Goal: Obtain resource: Obtain resource

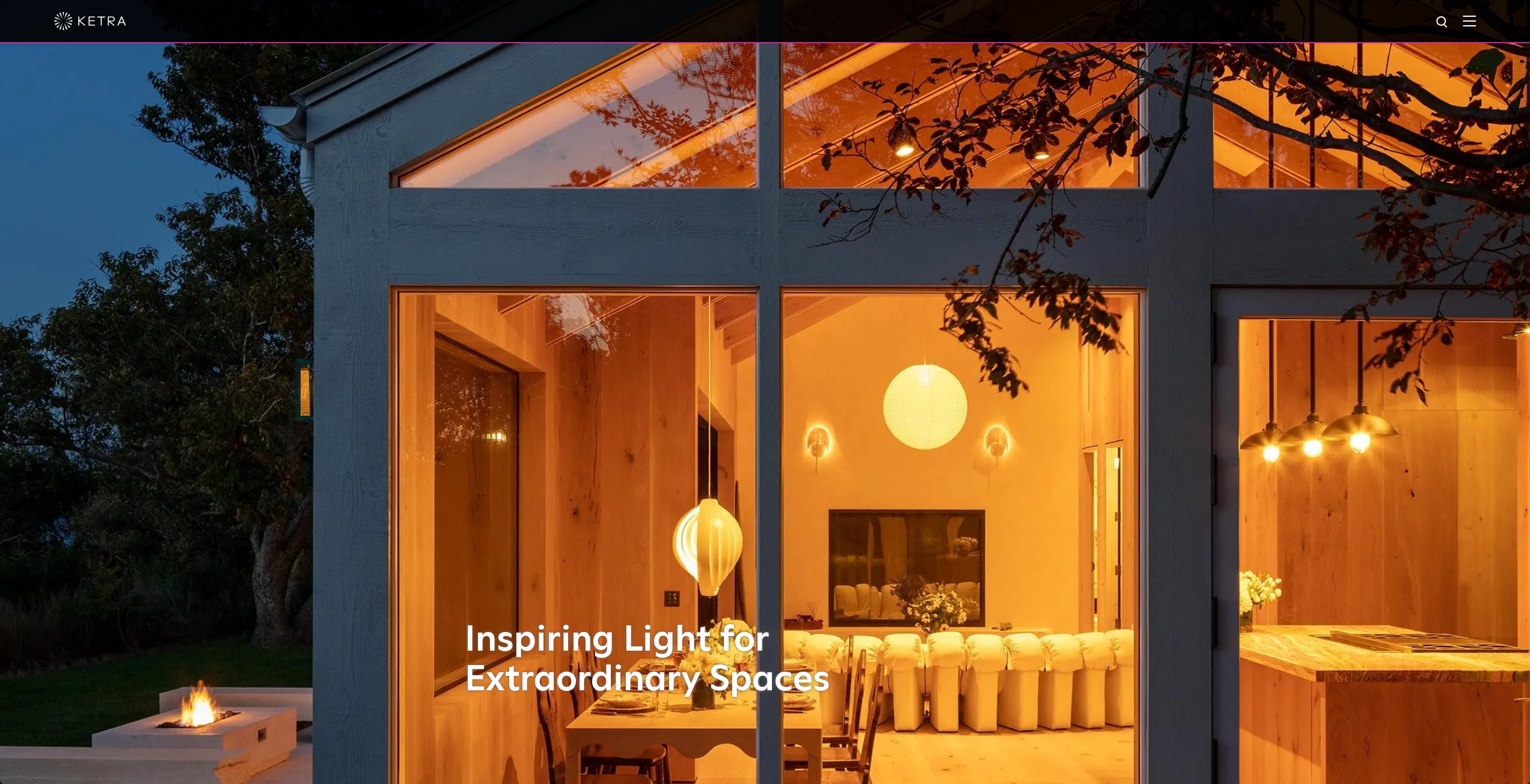
click at [1476, 17] on img at bounding box center [1469, 21] width 13 height 12
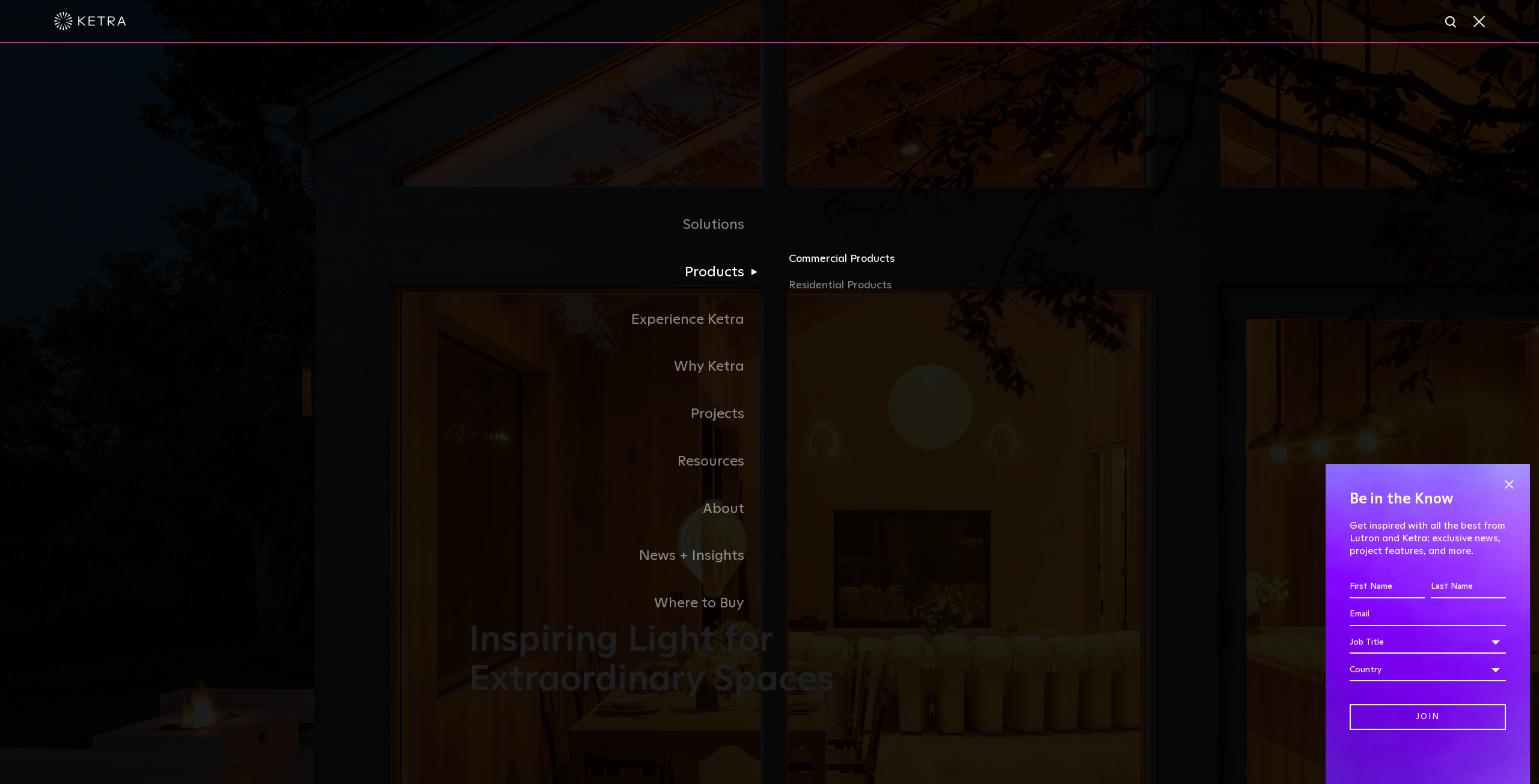
click at [824, 259] on link "Commercial Products" at bounding box center [929, 263] width 282 height 26
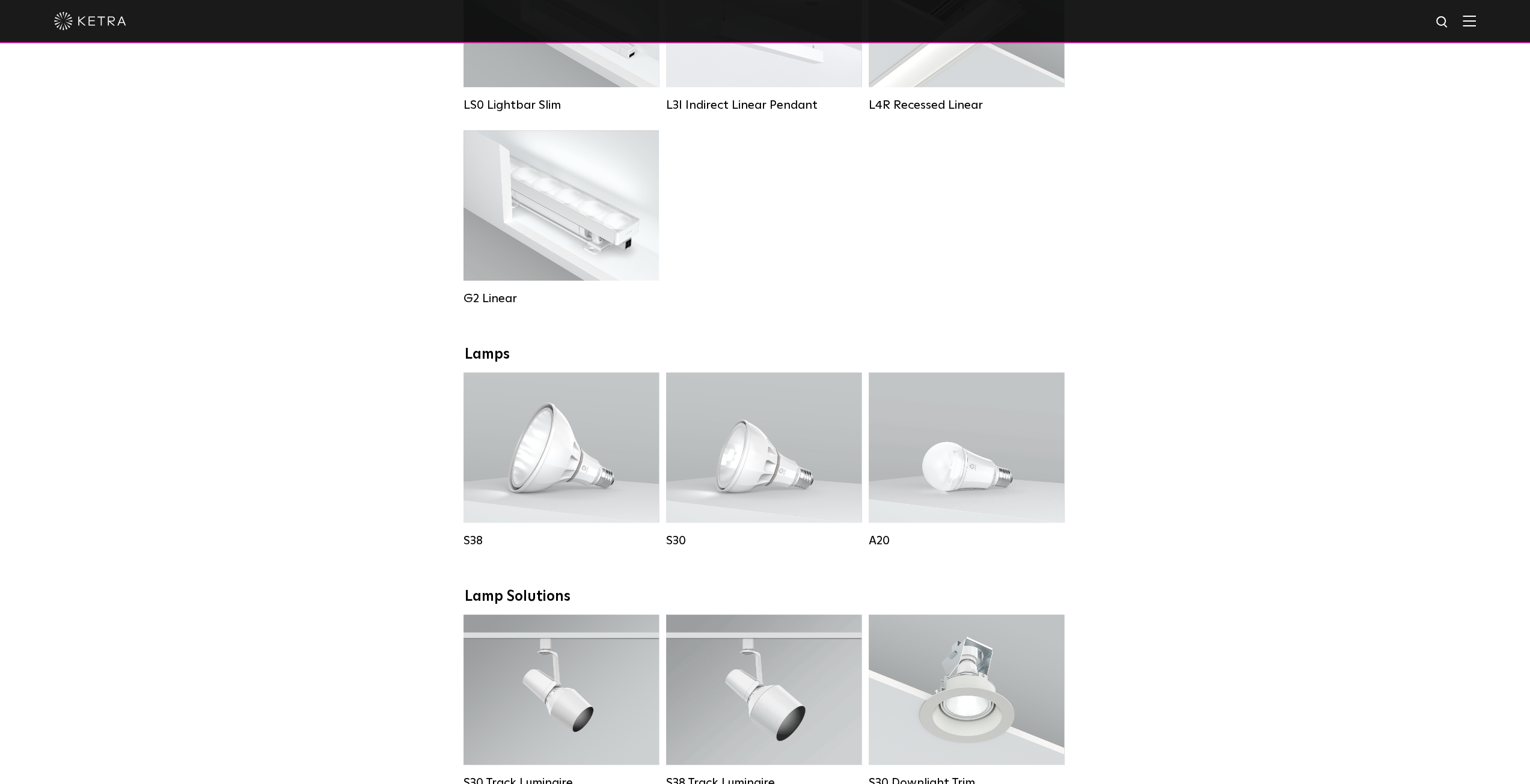
scroll to position [661, 0]
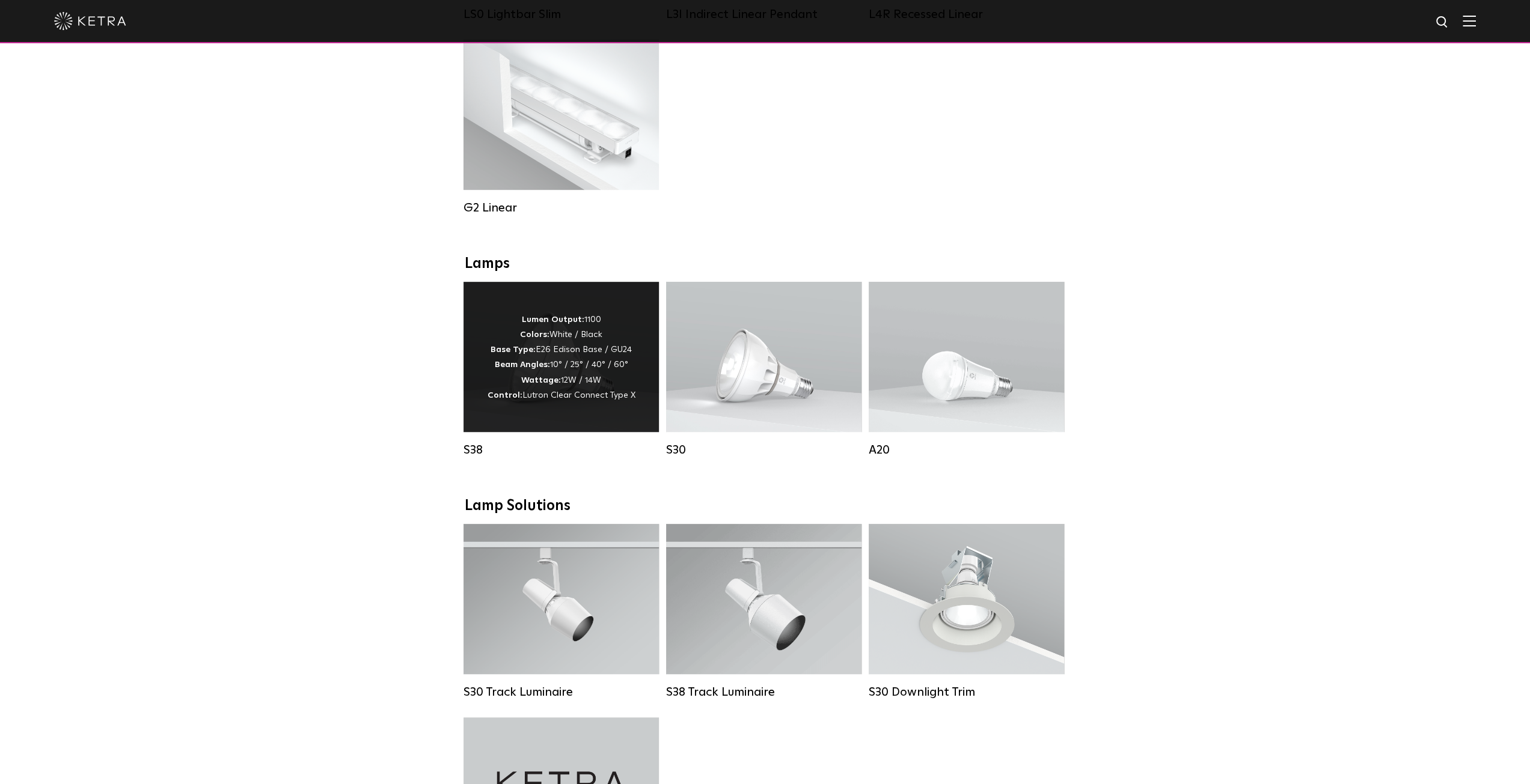
click at [614, 329] on p "Lumen Output: 1100 Colors: White / Black Base Type: E26 Edison Base / GU24 Beam…" at bounding box center [561, 358] width 148 height 91
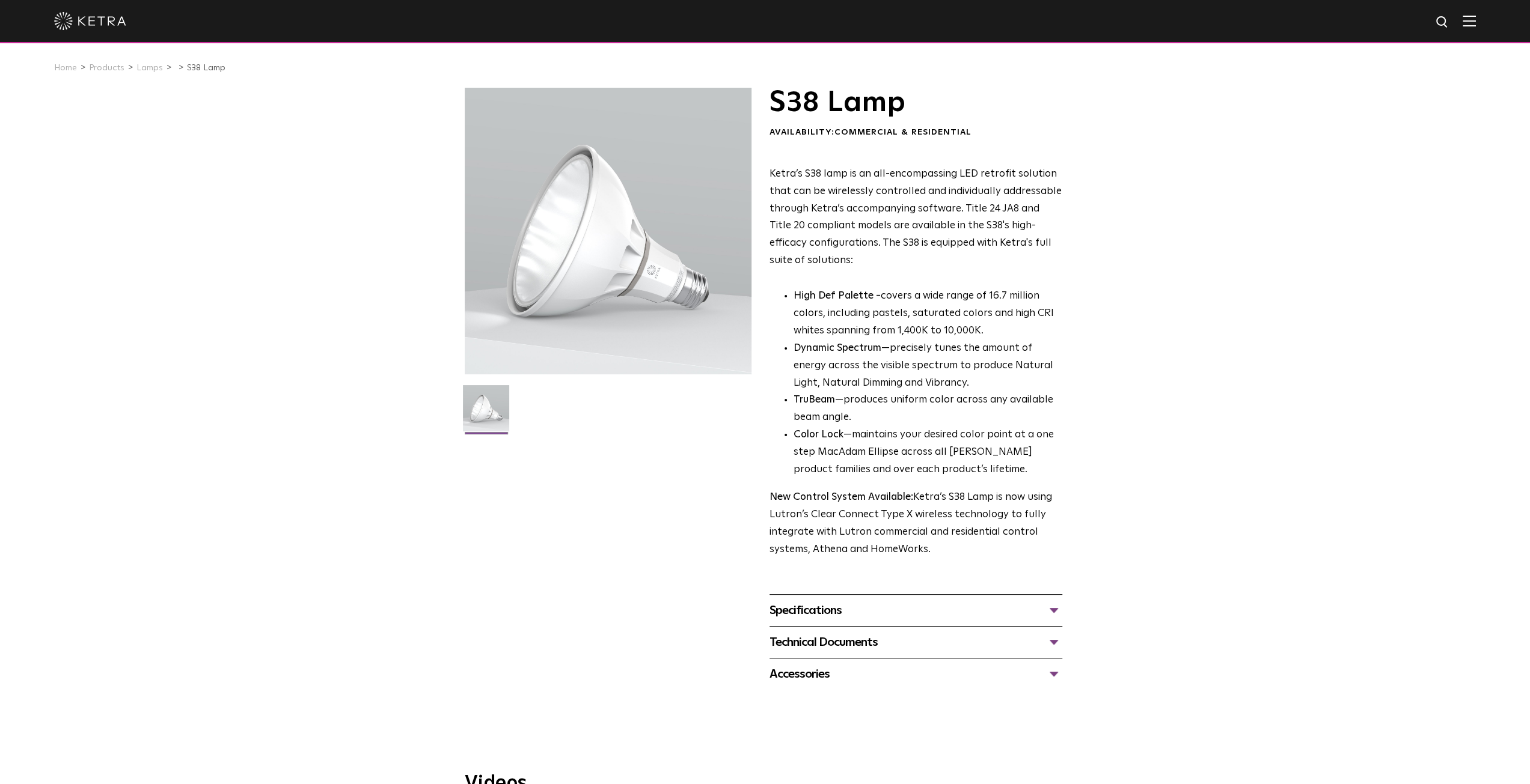
click at [1057, 641] on div "Technical Documents" at bounding box center [915, 642] width 292 height 19
click at [843, 680] on link "S38 Specification Sheet" at bounding box center [828, 678] width 117 height 10
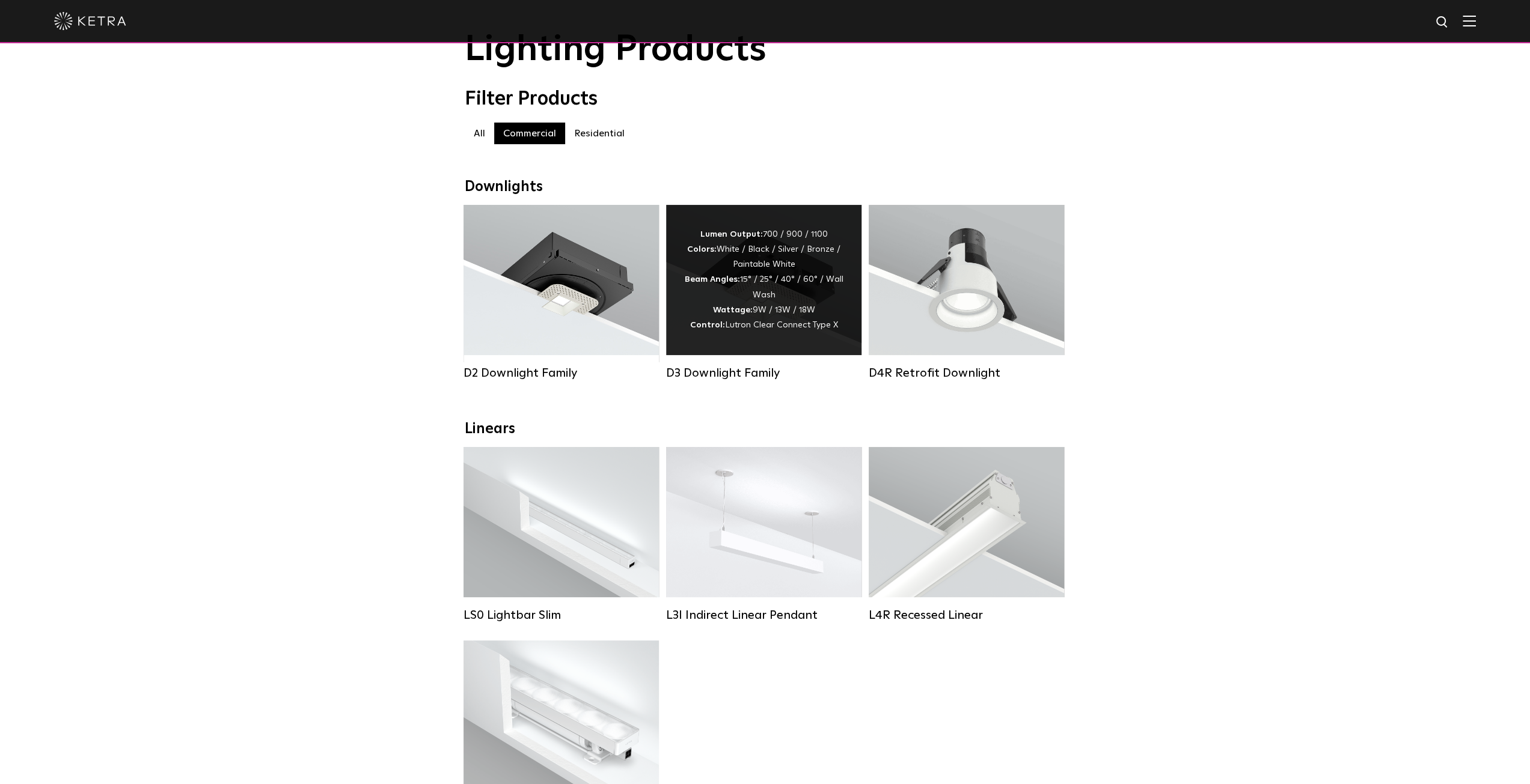
scroll to position [60, 0]
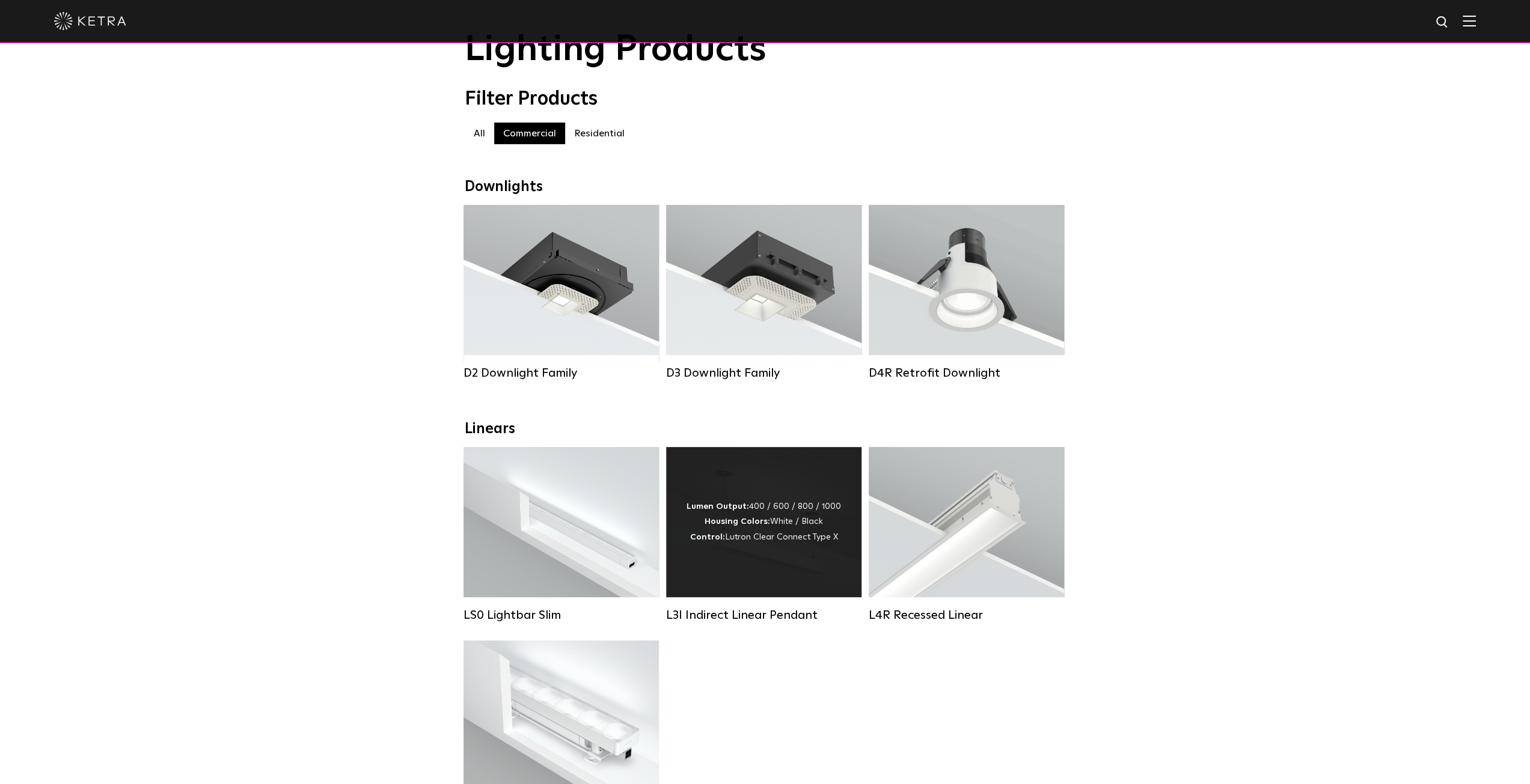
click at [772, 541] on div "Lumen Output: 400 / 600 / 800 / 1000 Housing Colors: White / Black Control: Lut…" at bounding box center [764, 521] width 155 height 46
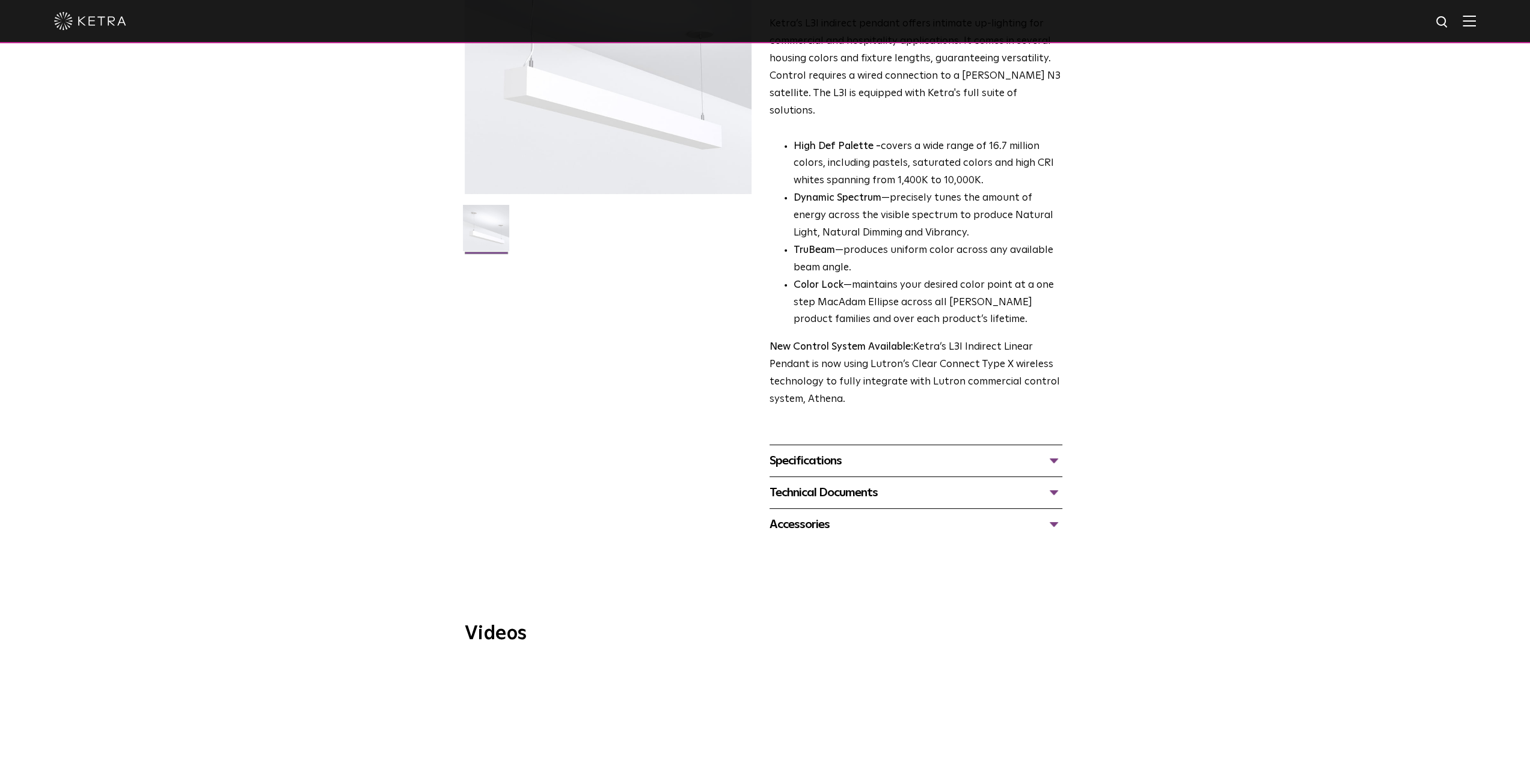
scroll to position [240, 0]
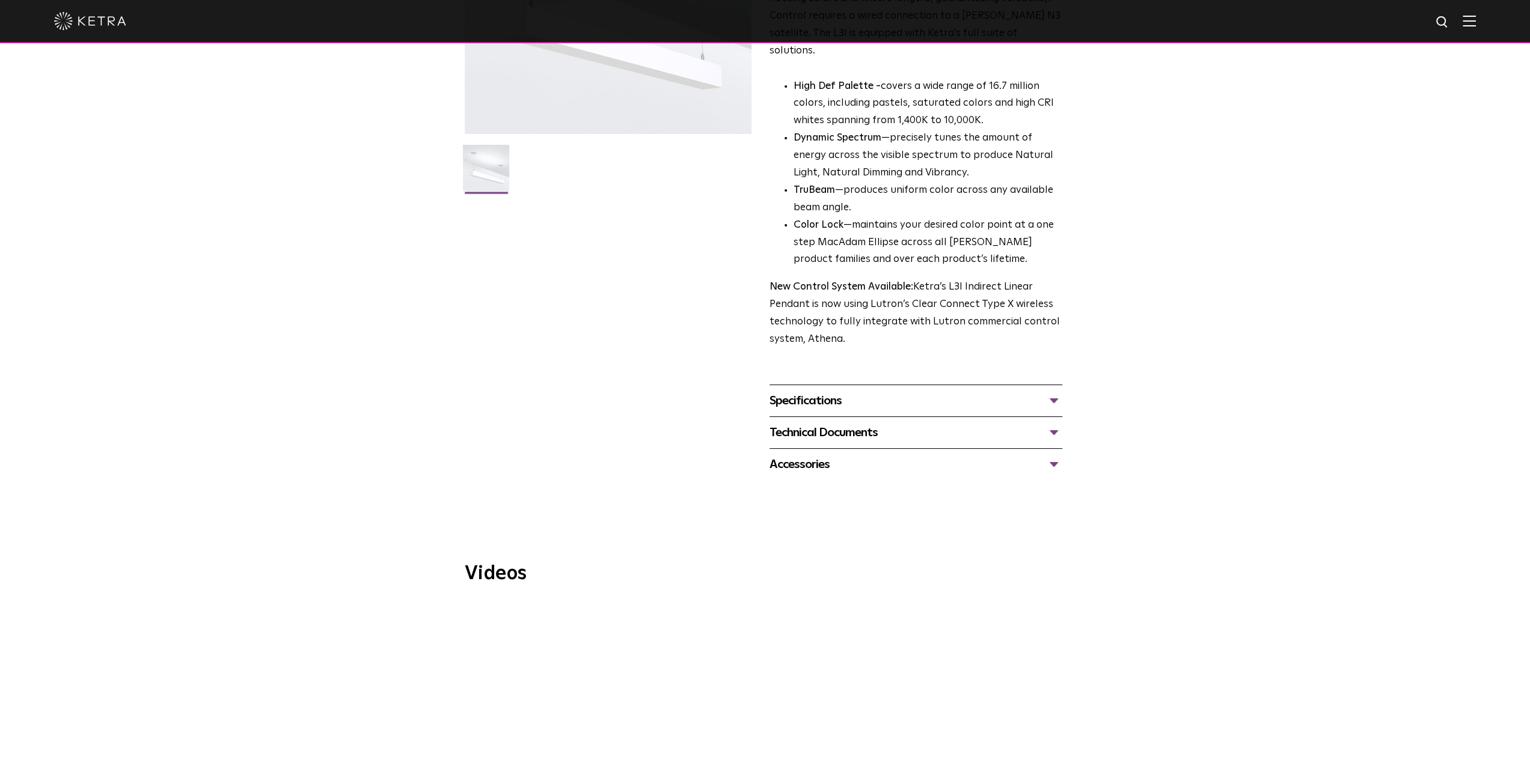
click at [1052, 391] on div "Specifications" at bounding box center [915, 400] width 292 height 19
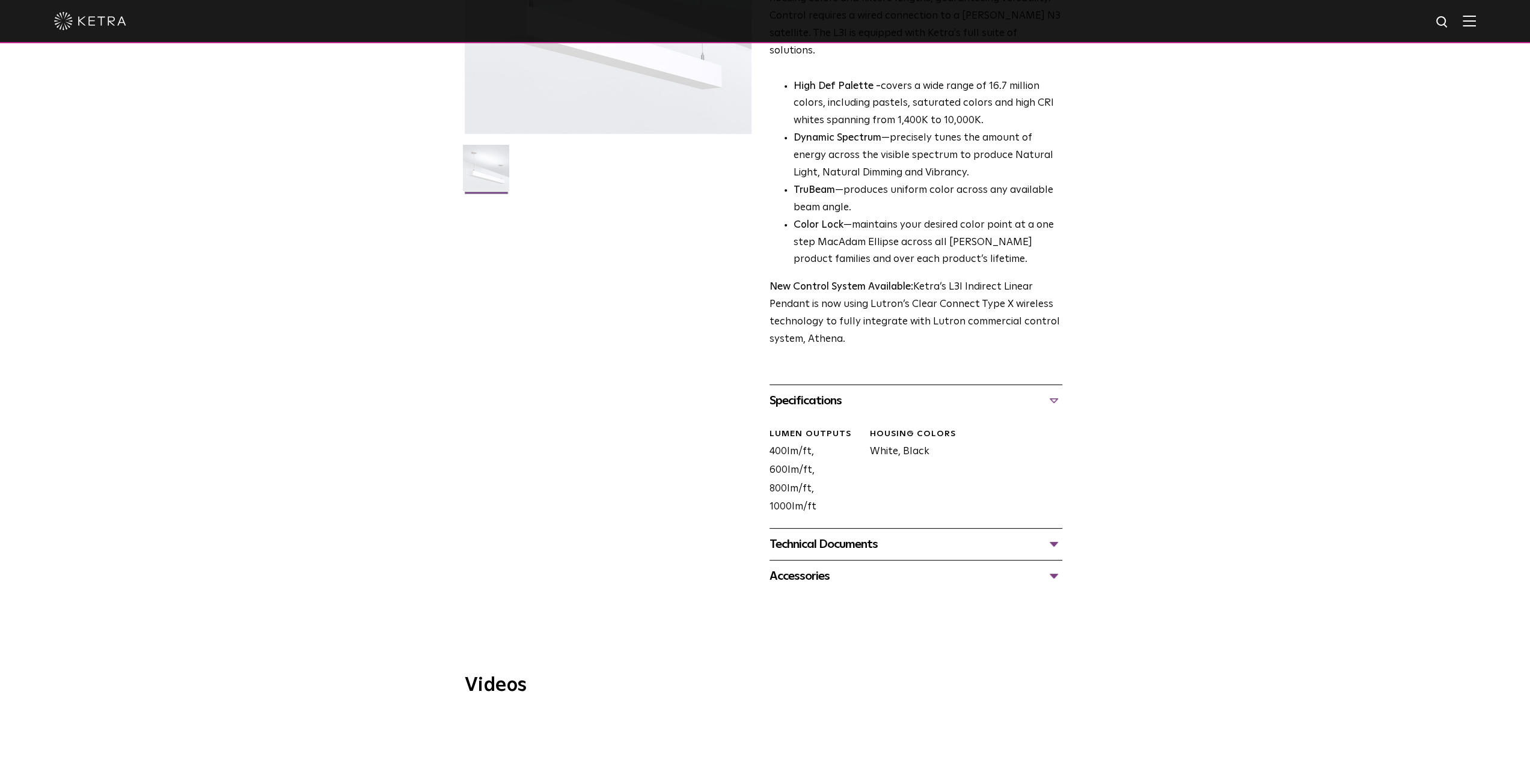
click at [1056, 535] on div "Technical Documents" at bounding box center [915, 544] width 292 height 19
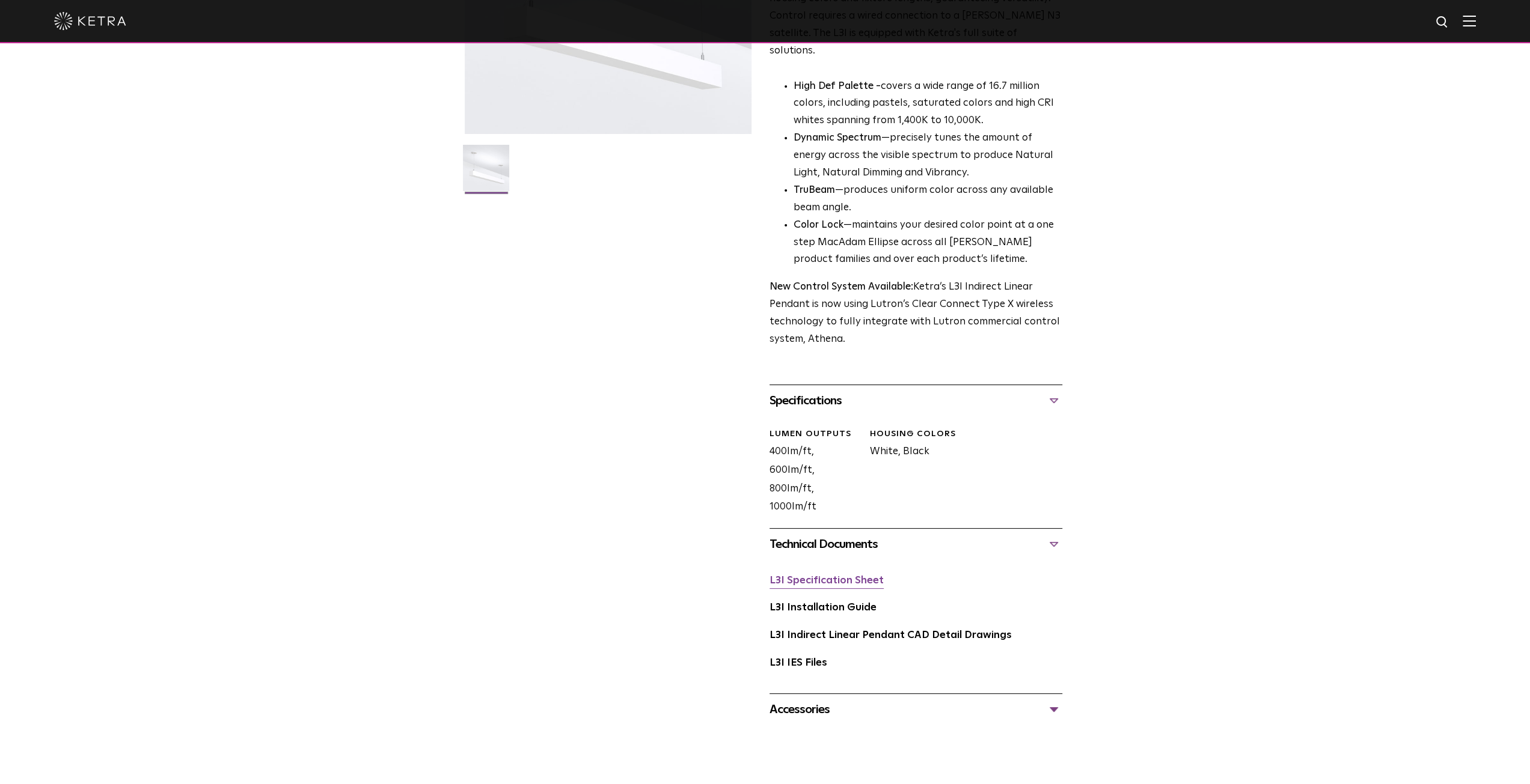
click at [852, 575] on link "L3I Specification Sheet" at bounding box center [826, 580] width 114 height 10
click at [1054, 700] on div "Accessories" at bounding box center [915, 709] width 292 height 19
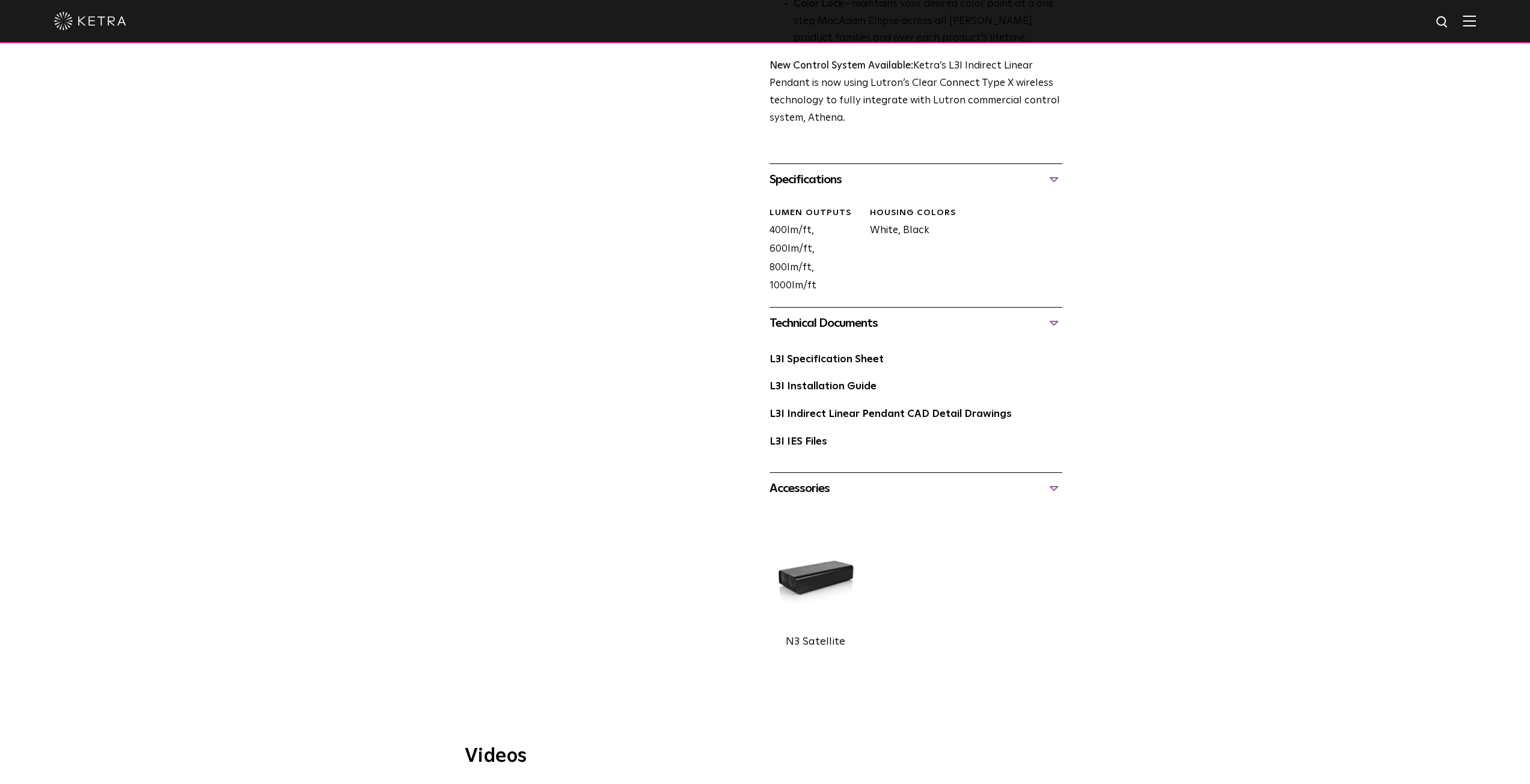
scroll to position [481, 0]
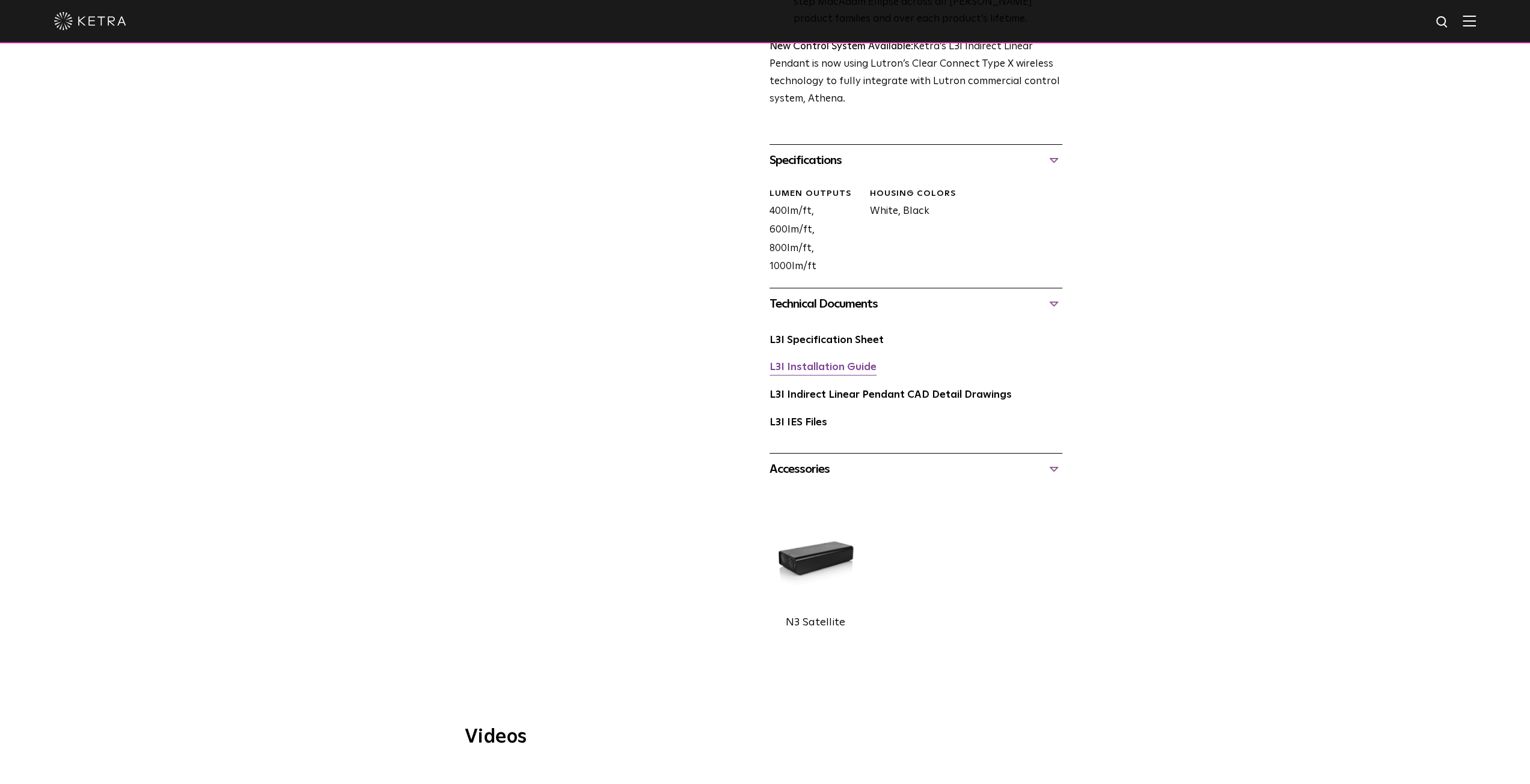
click at [846, 362] on link "L3I Installation Guide" at bounding box center [822, 367] width 107 height 10
click at [820, 617] on label "N3 Satellite" at bounding box center [815, 622] width 59 height 11
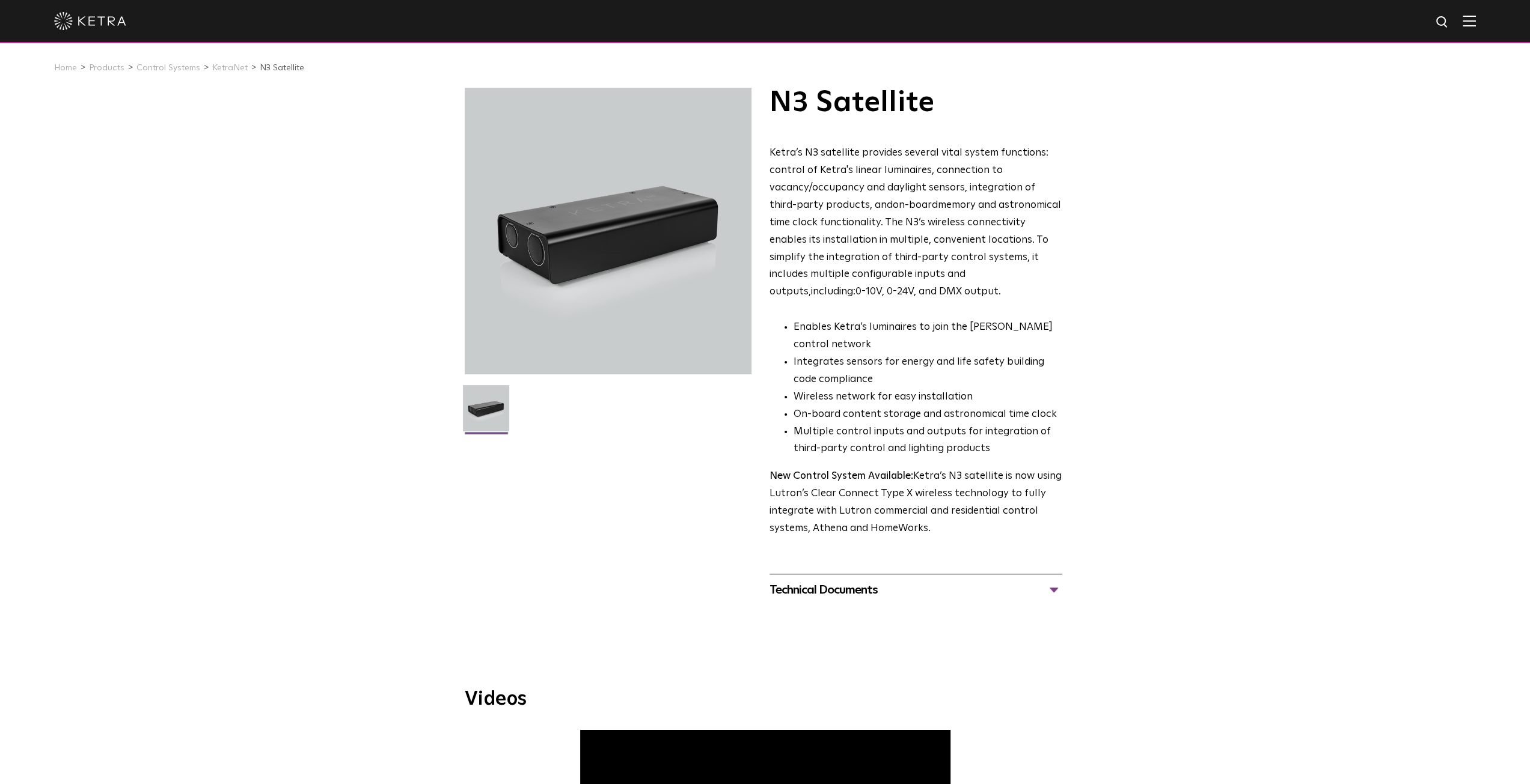
drag, startPoint x: 1052, startPoint y: 588, endPoint x: 1050, endPoint y: 580, distance: 8.2
click at [1052, 588] on div "Technical Documents" at bounding box center [915, 590] width 292 height 19
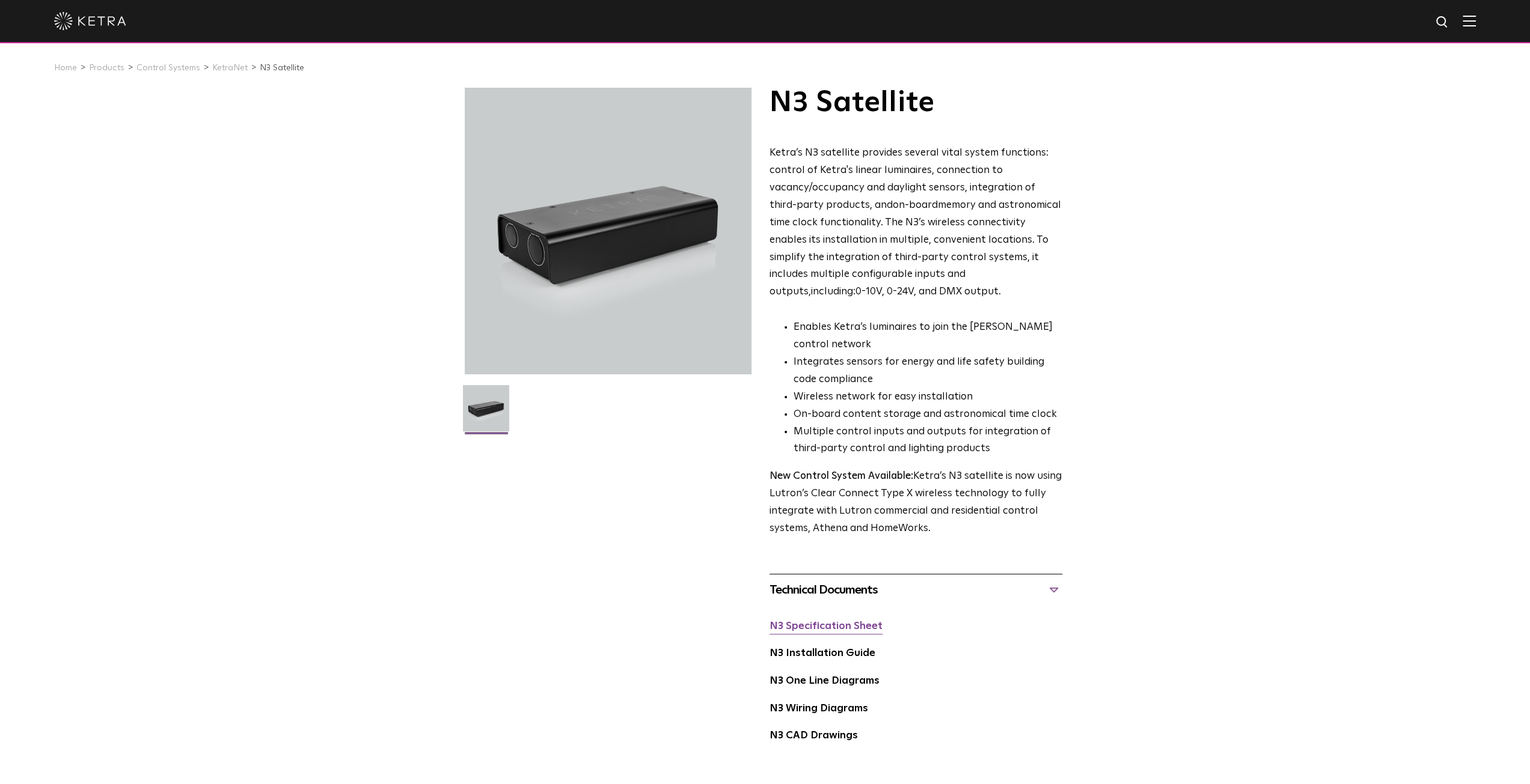
click at [862, 628] on link "N3 Specification Sheet" at bounding box center [826, 626] width 113 height 10
